Goal: Check status: Check status

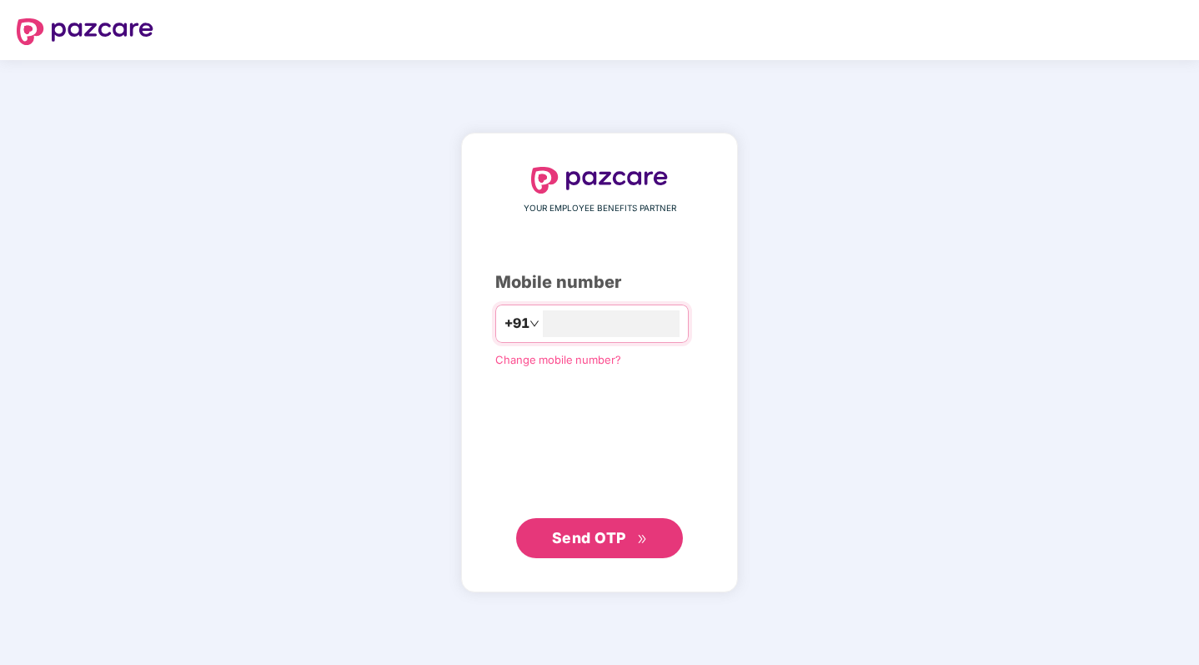
type input "**********"
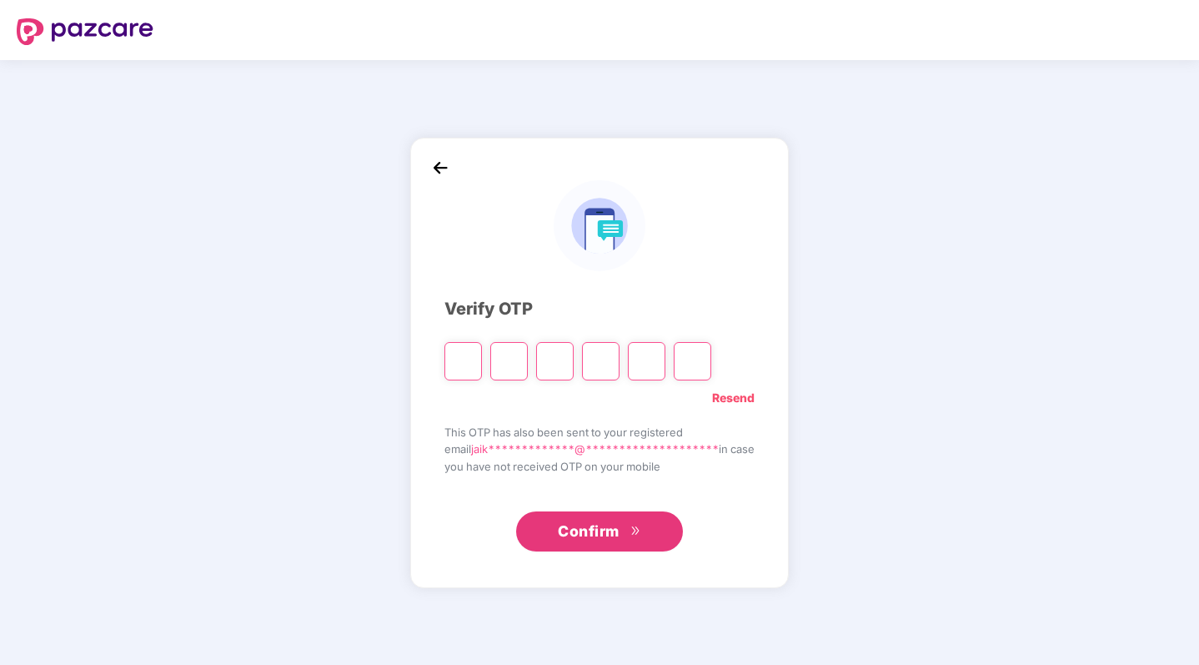
type input "*"
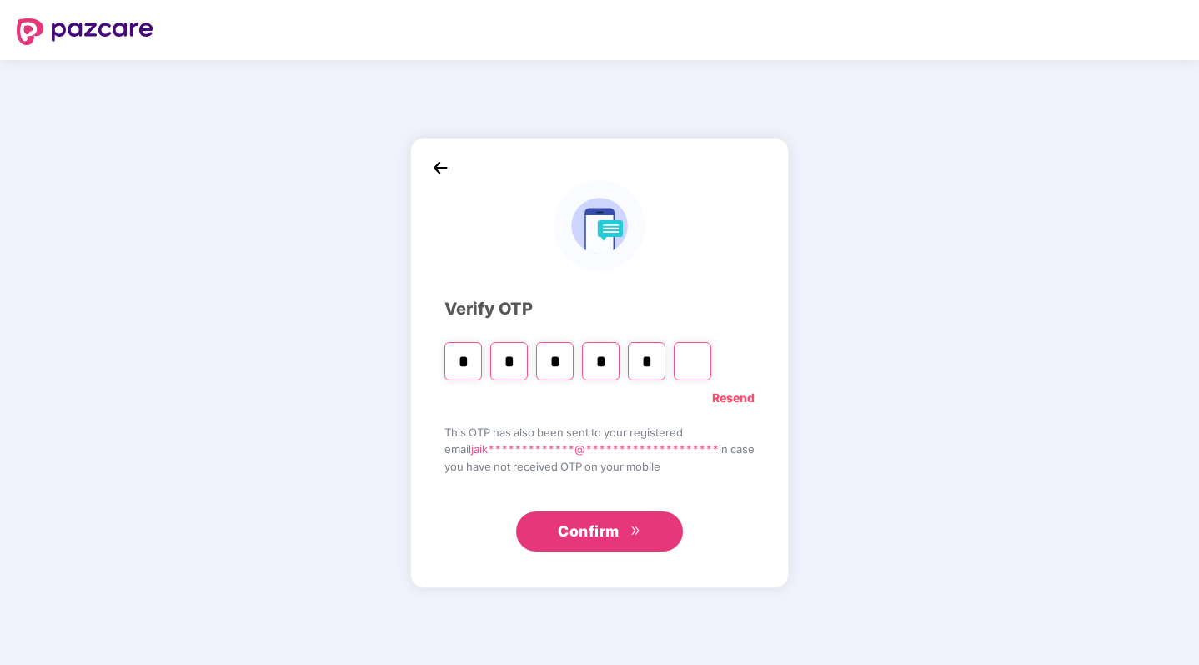
type input "*"
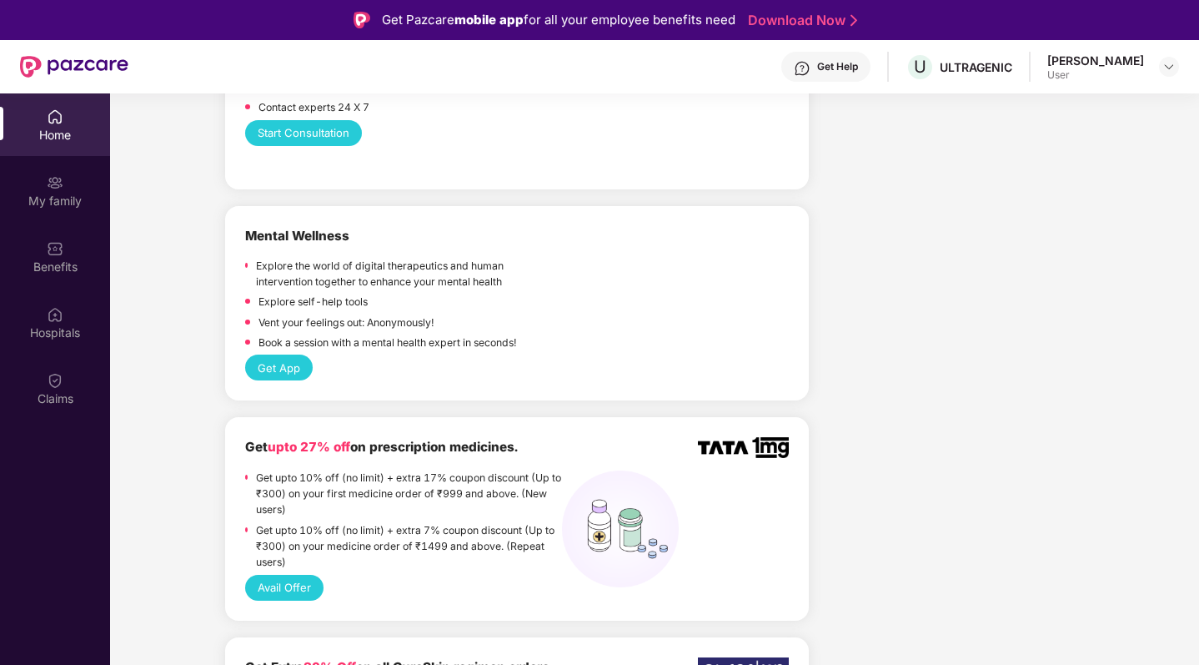
scroll to position [671, 0]
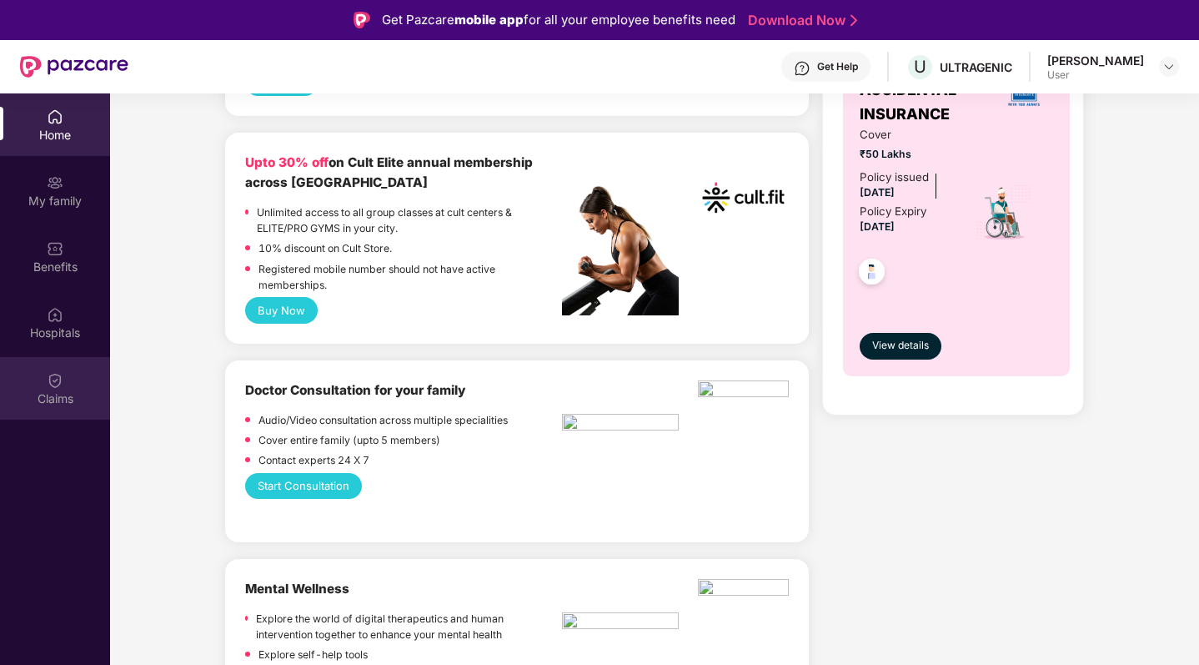
click at [48, 390] on div "Claims" at bounding box center [55, 398] width 110 height 17
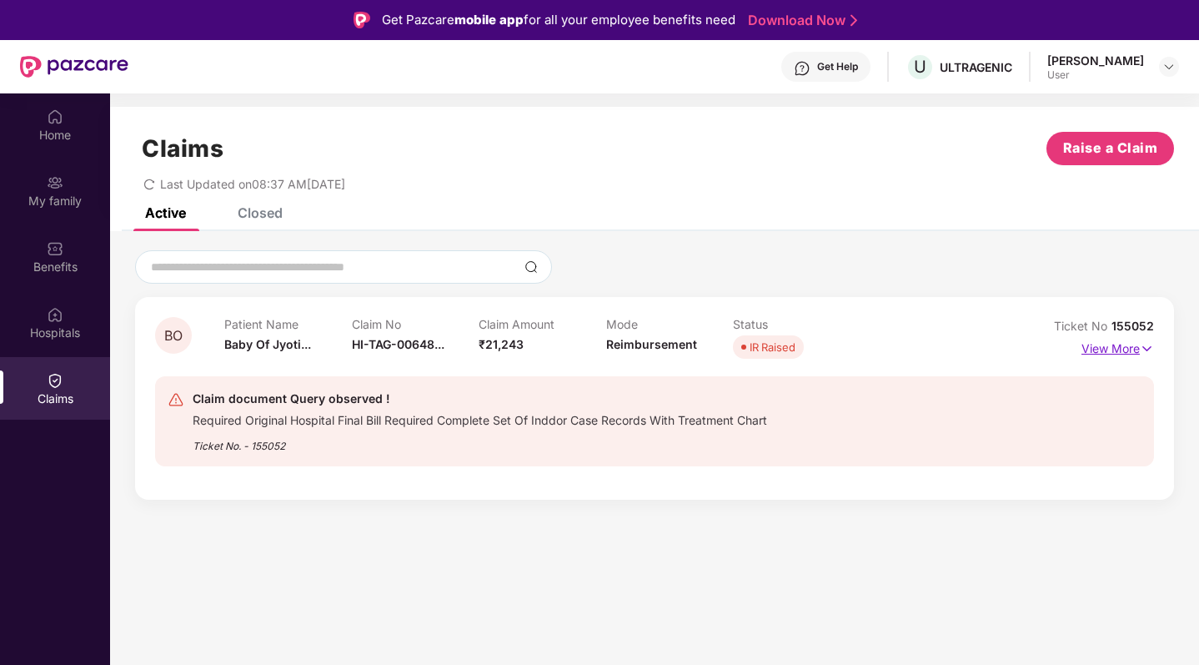
click at [1135, 335] on p "View More" at bounding box center [1118, 346] width 73 height 23
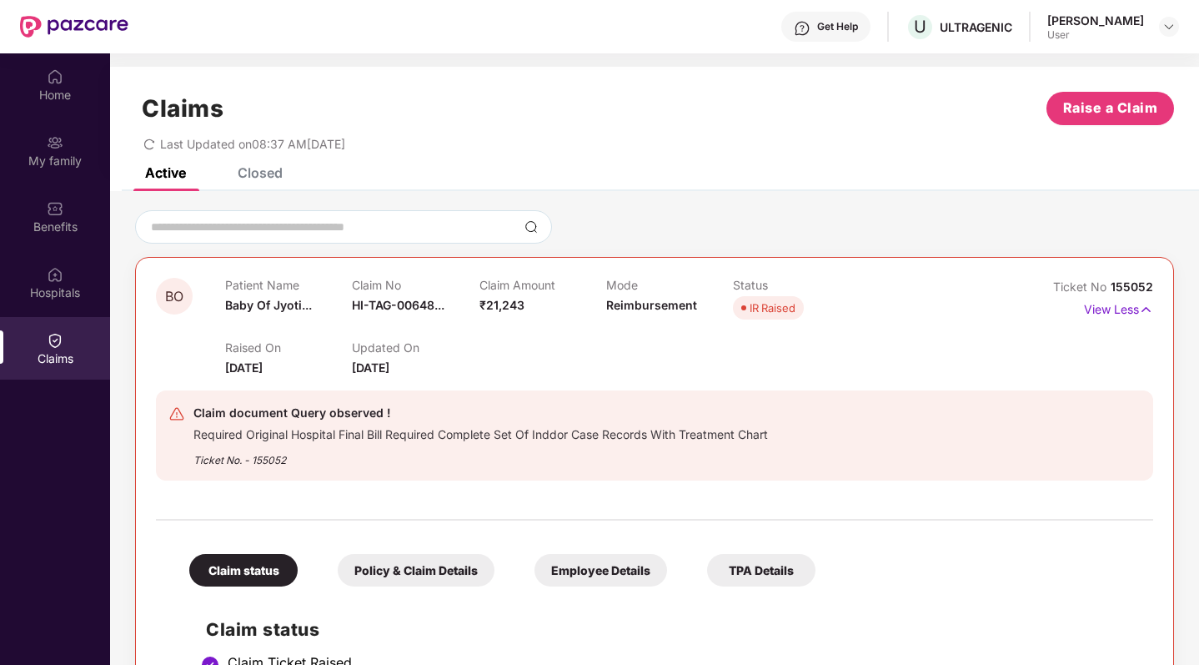
scroll to position [-1, 0]
click at [401, 442] on div "Ticket No. - 155052" at bounding box center [480, 455] width 575 height 26
click at [287, 423] on div "Required Original Hospital Final Bill Required Complete Set Of Inddor Case Reco…" at bounding box center [480, 432] width 575 height 19
click at [365, 403] on div "Claim document Query observed !" at bounding box center [480, 413] width 575 height 20
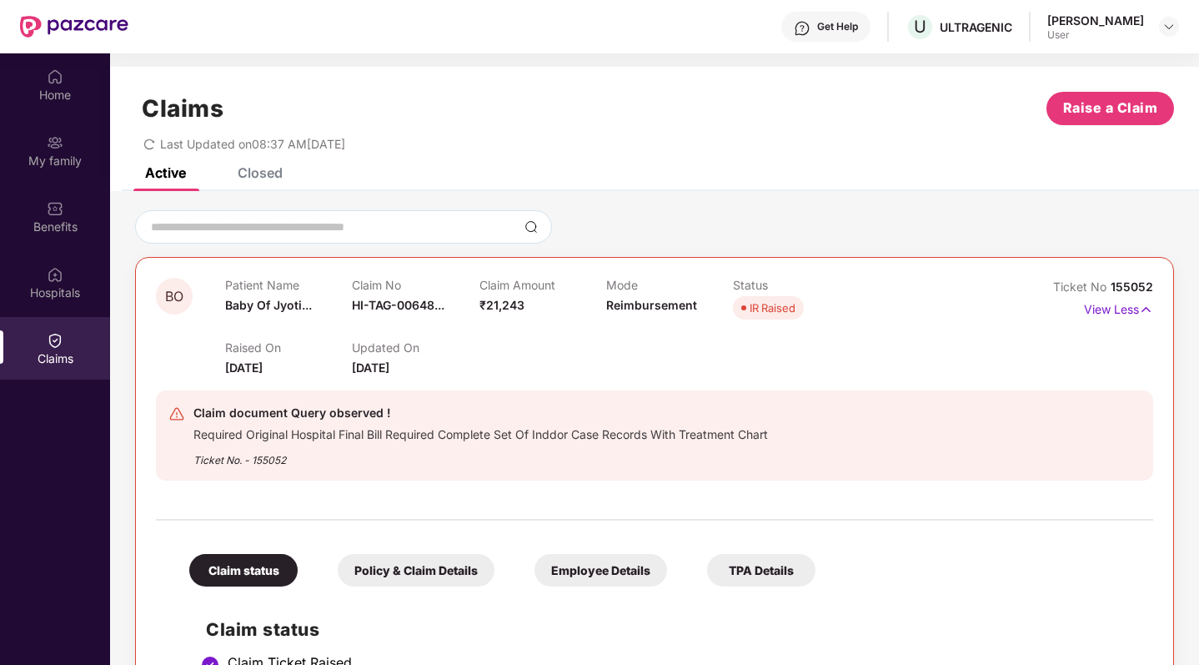
click at [755, 554] on div "TPA Details" at bounding box center [761, 570] width 108 height 33
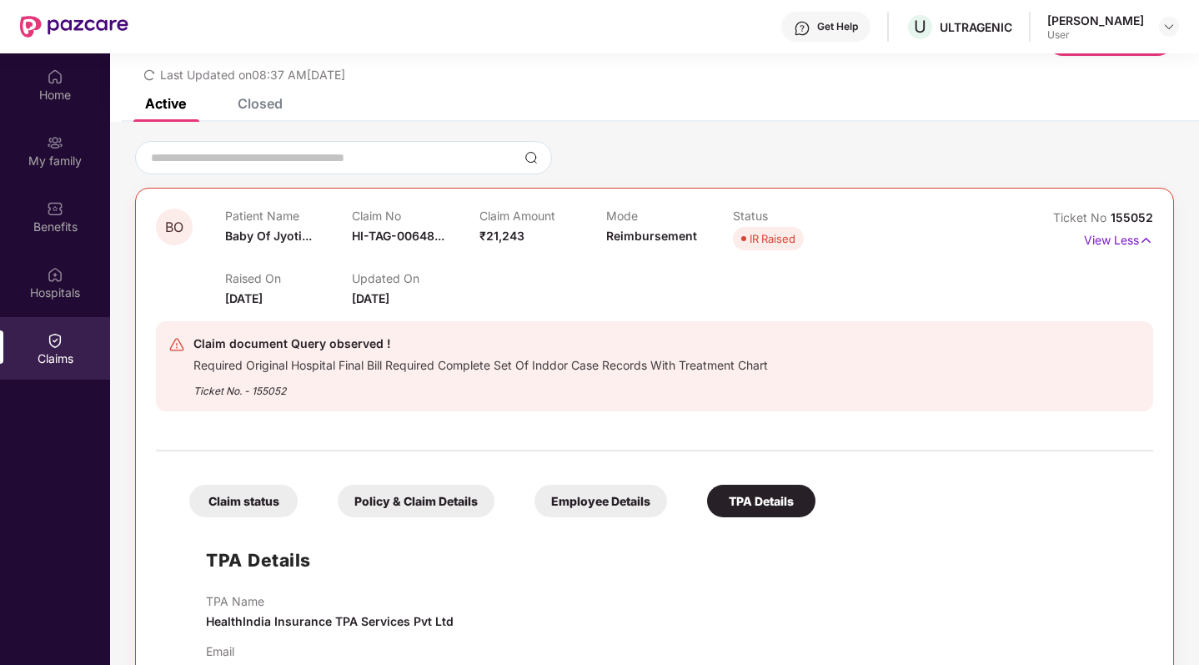
click at [596, 485] on div "Employee Details" at bounding box center [601, 501] width 133 height 33
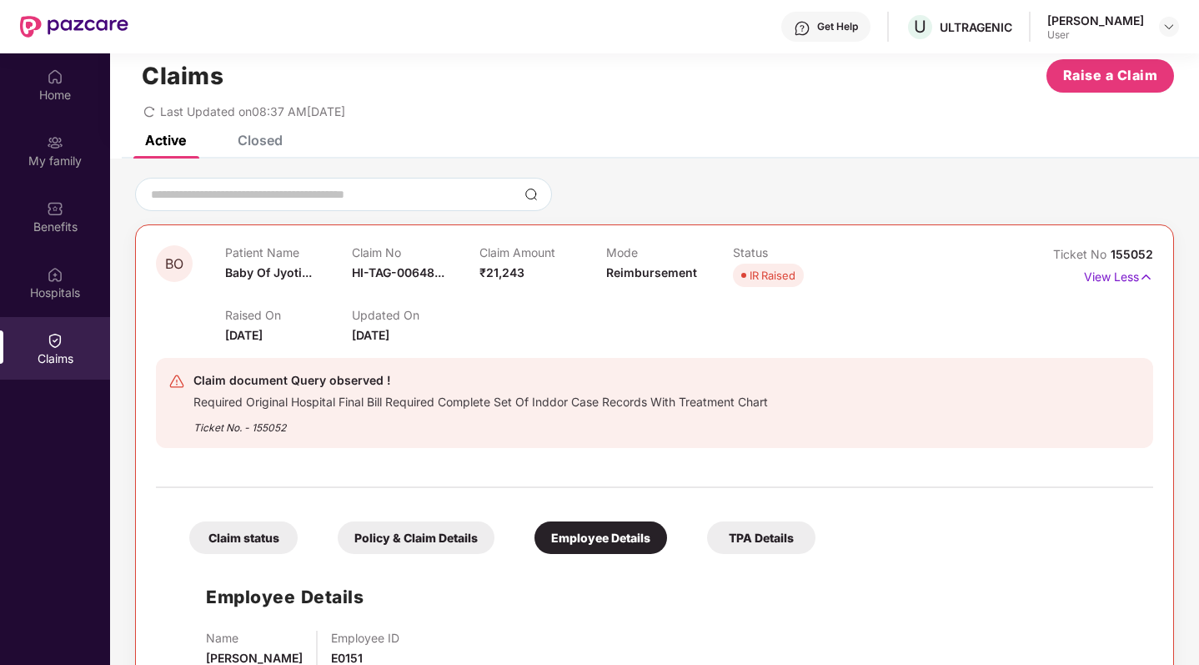
scroll to position [13, 0]
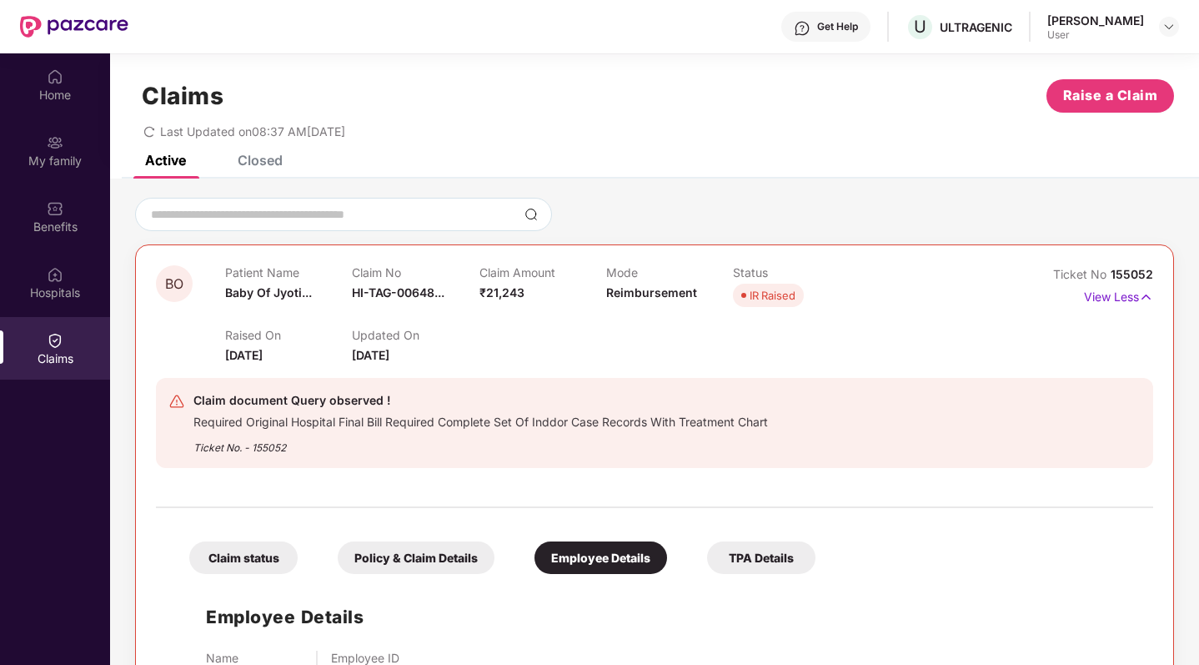
click at [403, 541] on div "Policy & Claim Details" at bounding box center [416, 557] width 157 height 33
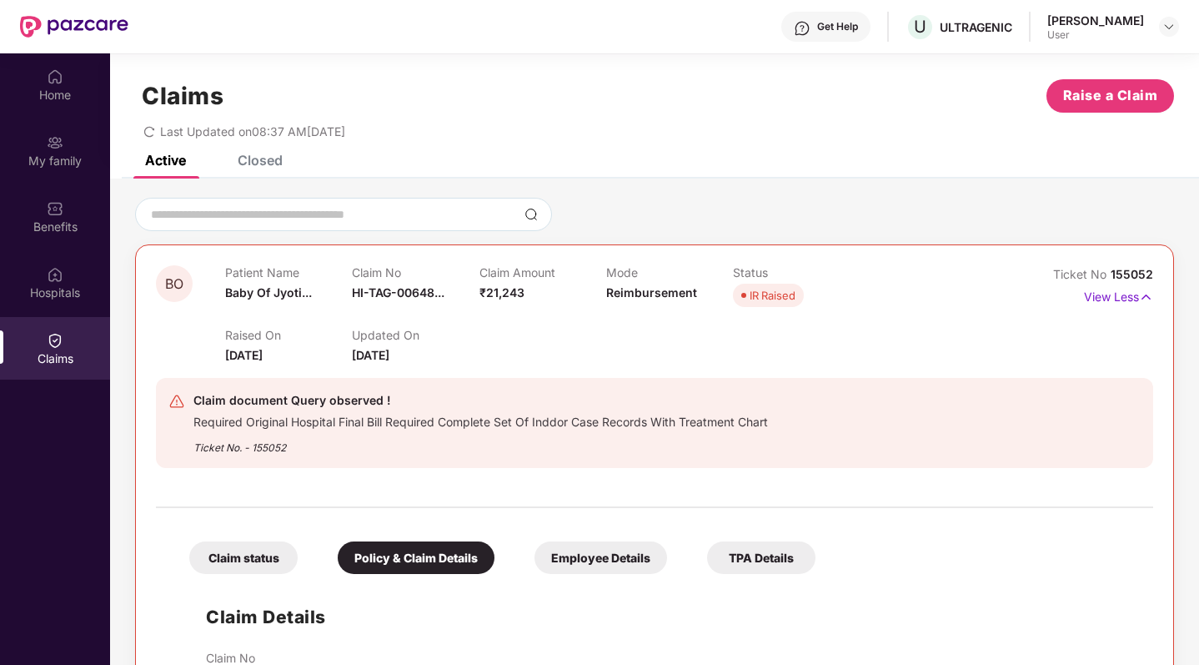
click at [280, 541] on div "Claim status" at bounding box center [243, 557] width 108 height 33
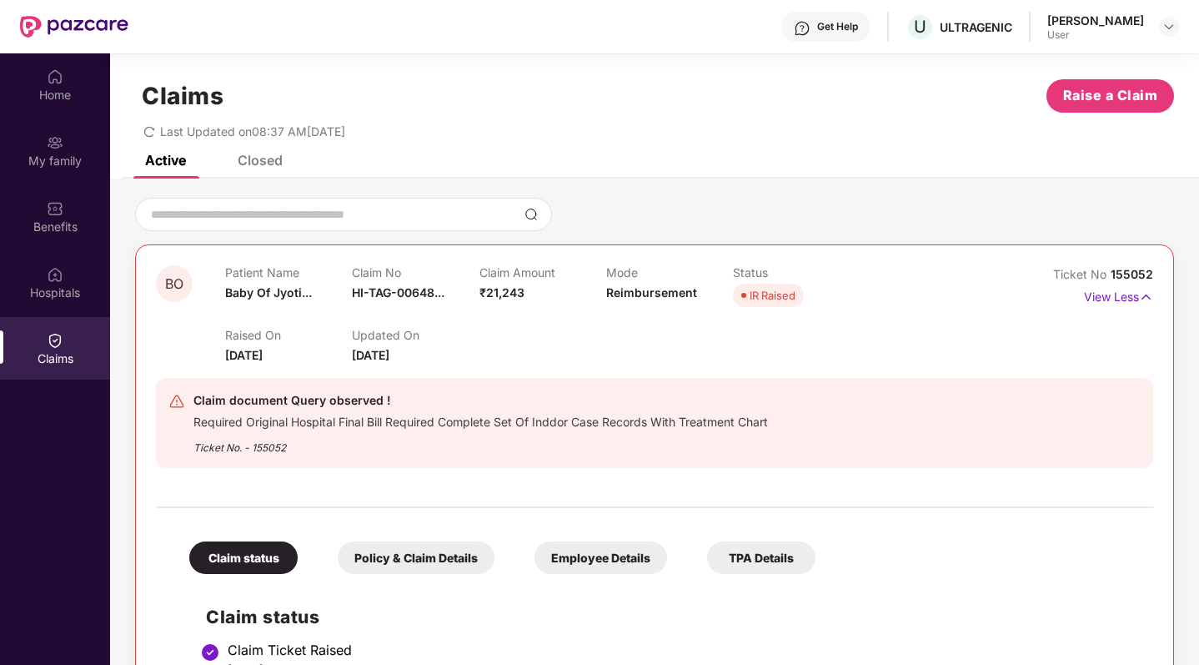
click at [752, 287] on div "IR Raised" at bounding box center [773, 295] width 46 height 17
click at [541, 410] on div "Required Original Hospital Final Bill Required Complete Set Of Inddor Case Reco…" at bounding box center [480, 419] width 575 height 19
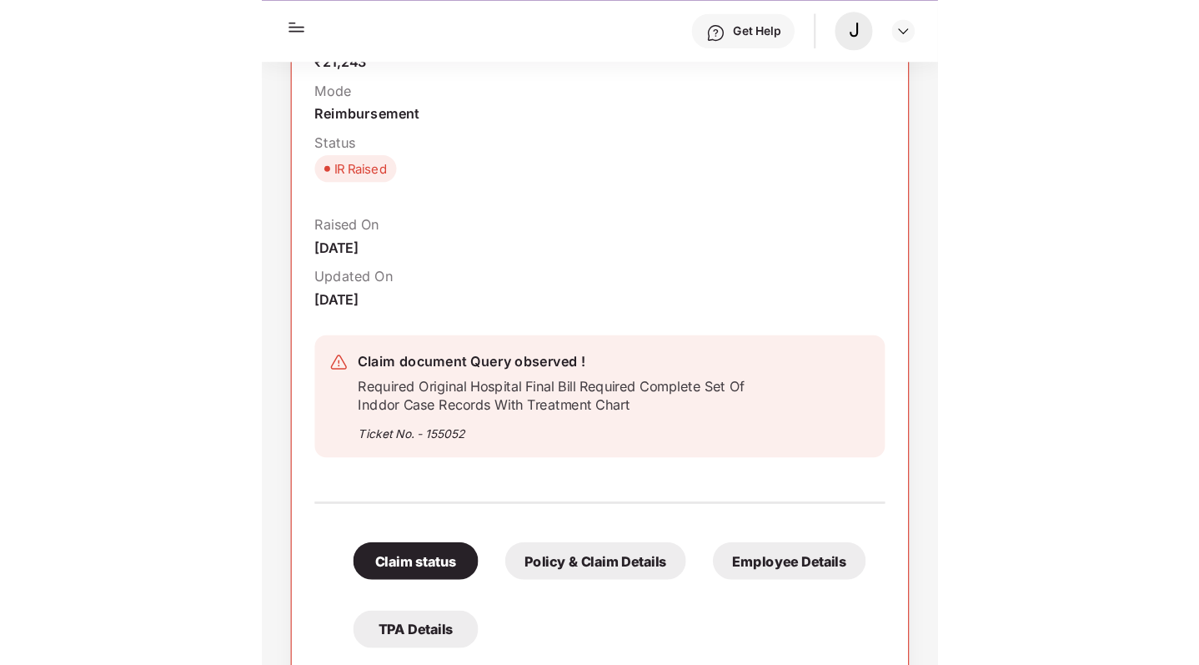
scroll to position [359, 0]
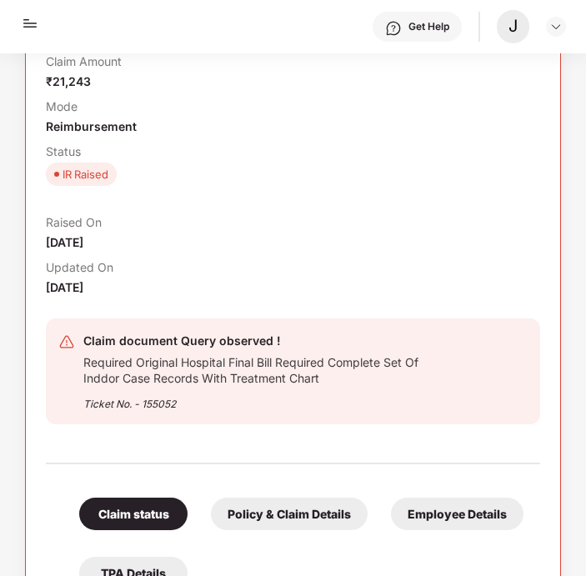
click at [217, 386] on div "Ticket No. - 155052" at bounding box center [266, 399] width 366 height 26
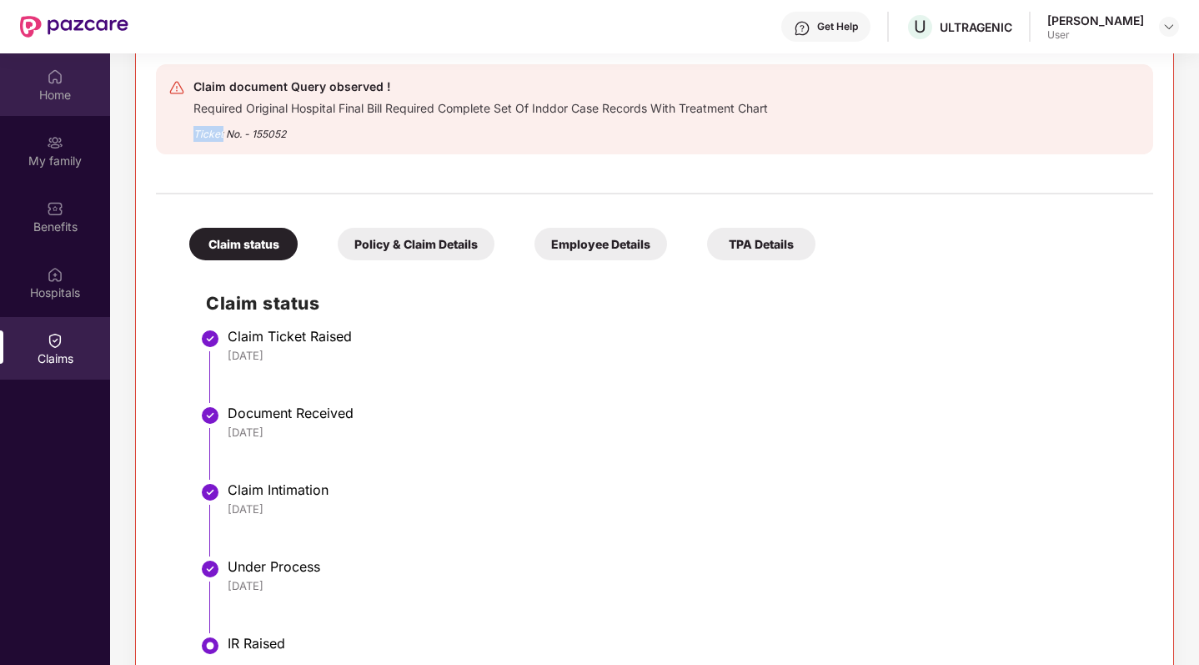
scroll to position [326, 0]
